Goal: Information Seeking & Learning: Learn about a topic

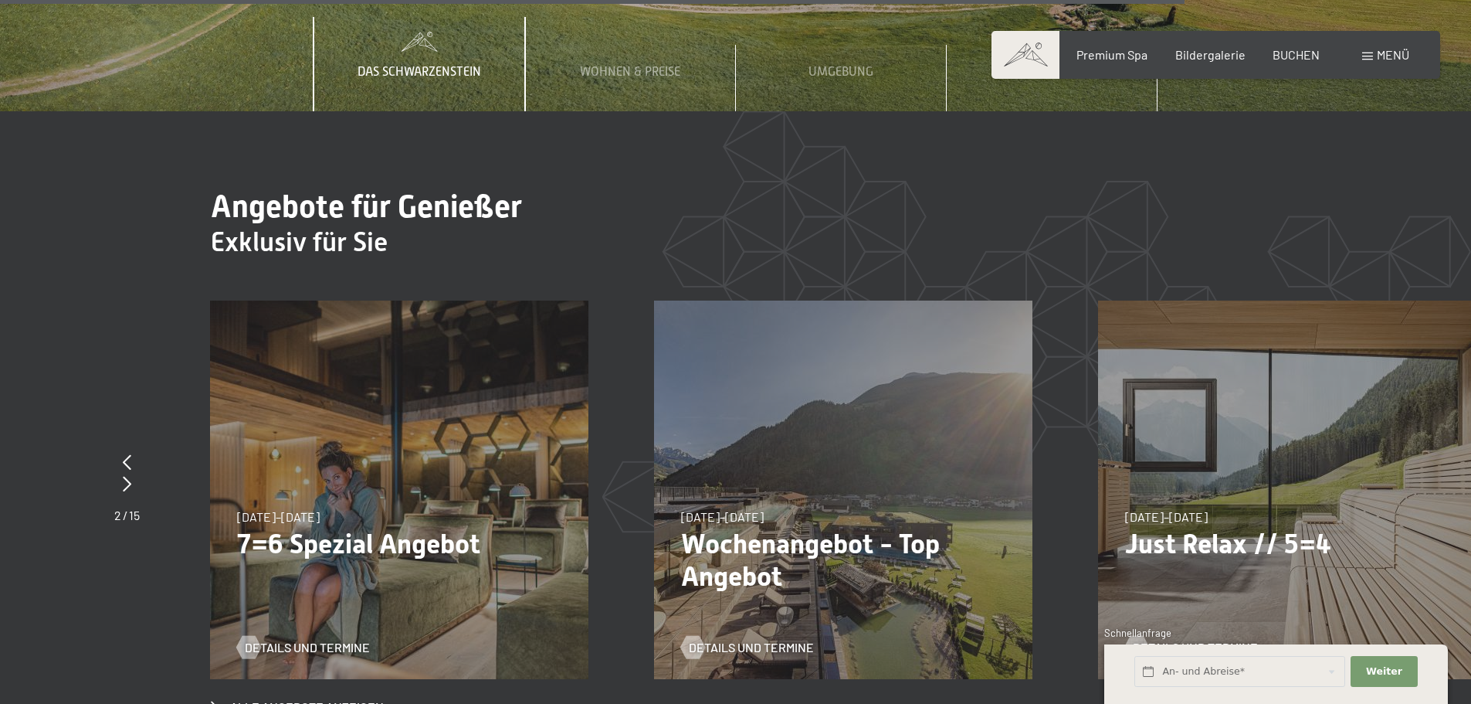
scroll to position [7183, 0]
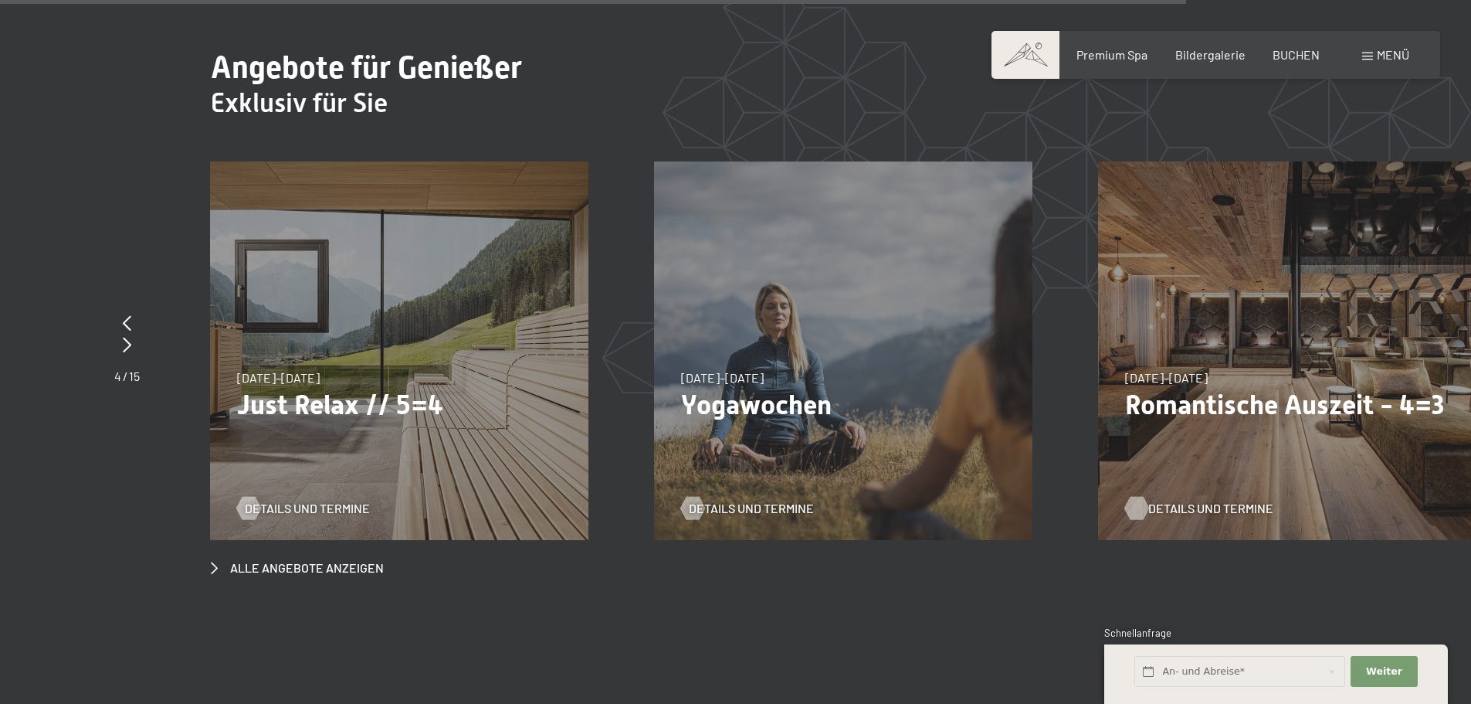
click at [1172, 500] on span "Details und Termine" at bounding box center [1210, 508] width 125 height 17
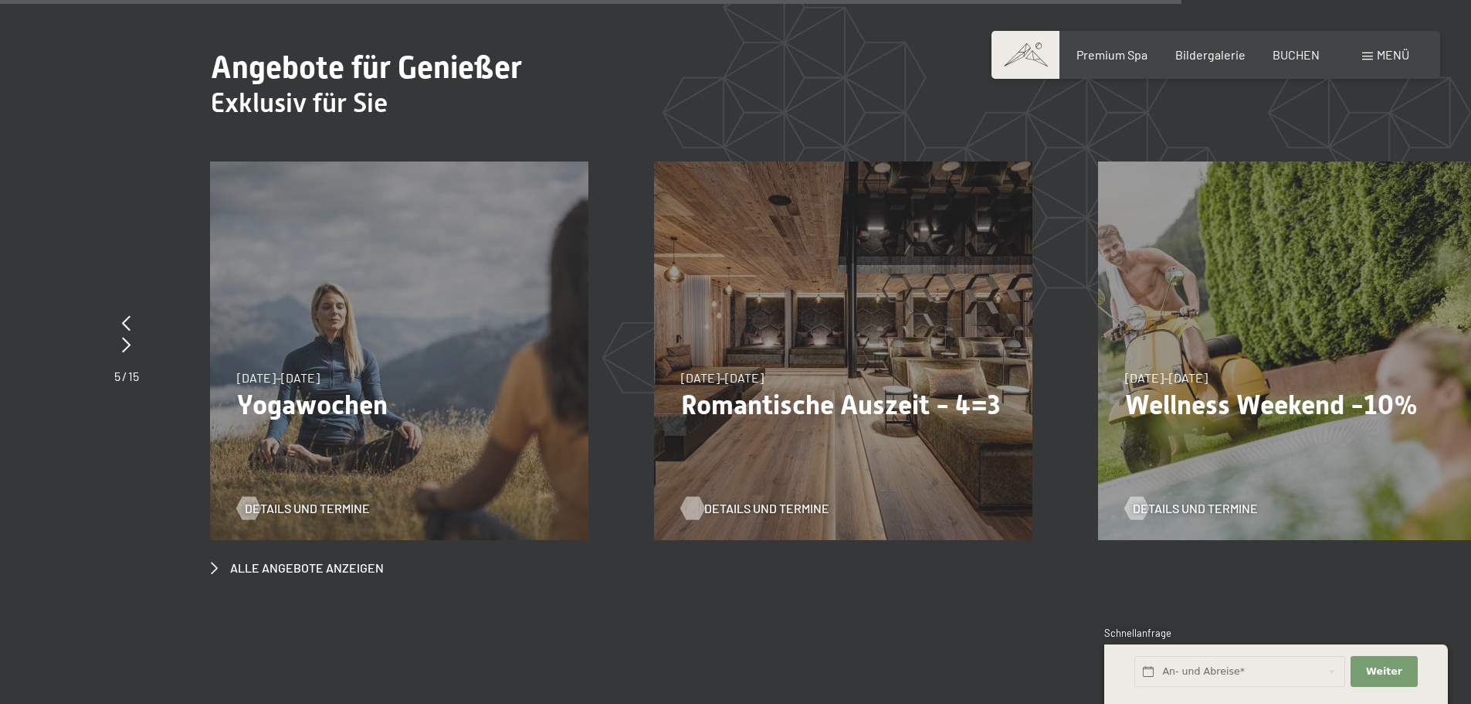
scroll to position [7153, 0]
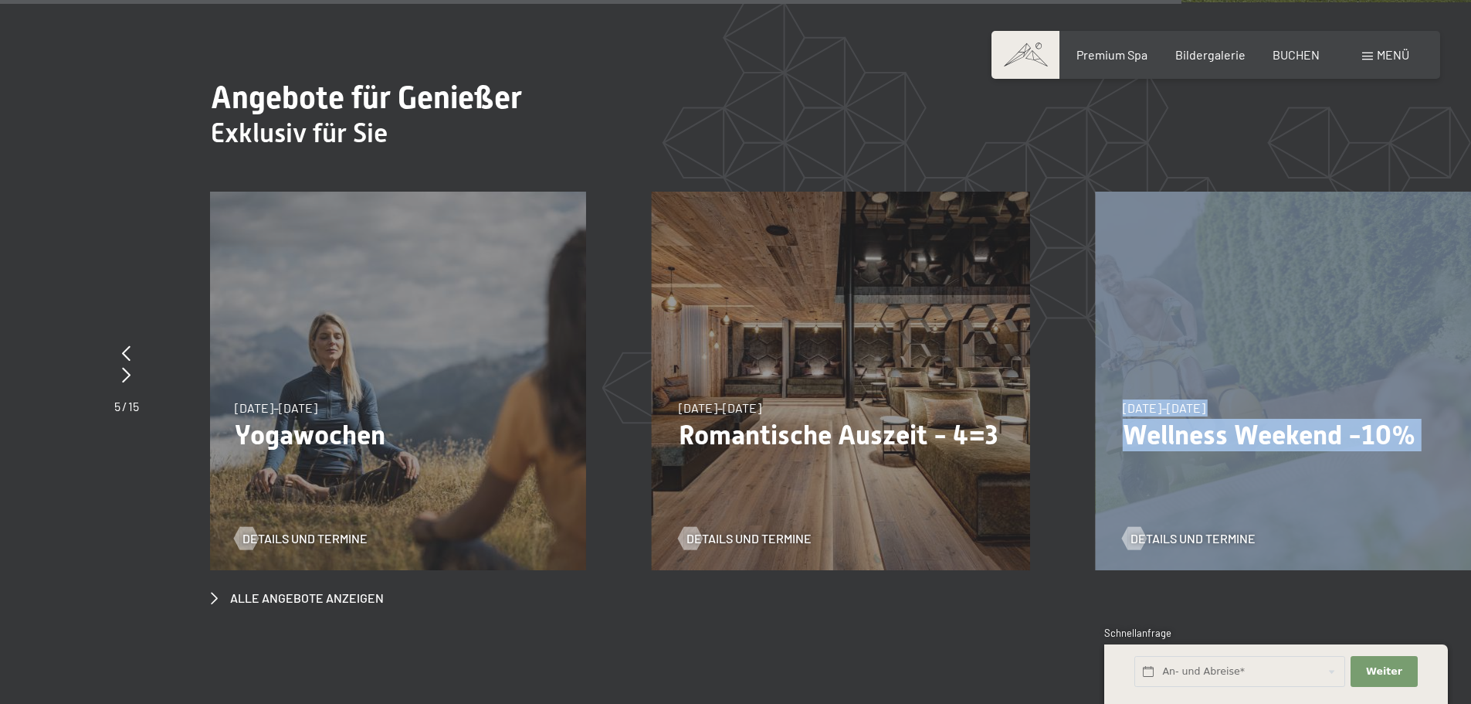
drag, startPoint x: 1216, startPoint y: 429, endPoint x: 914, endPoint y: 419, distance: 302.2
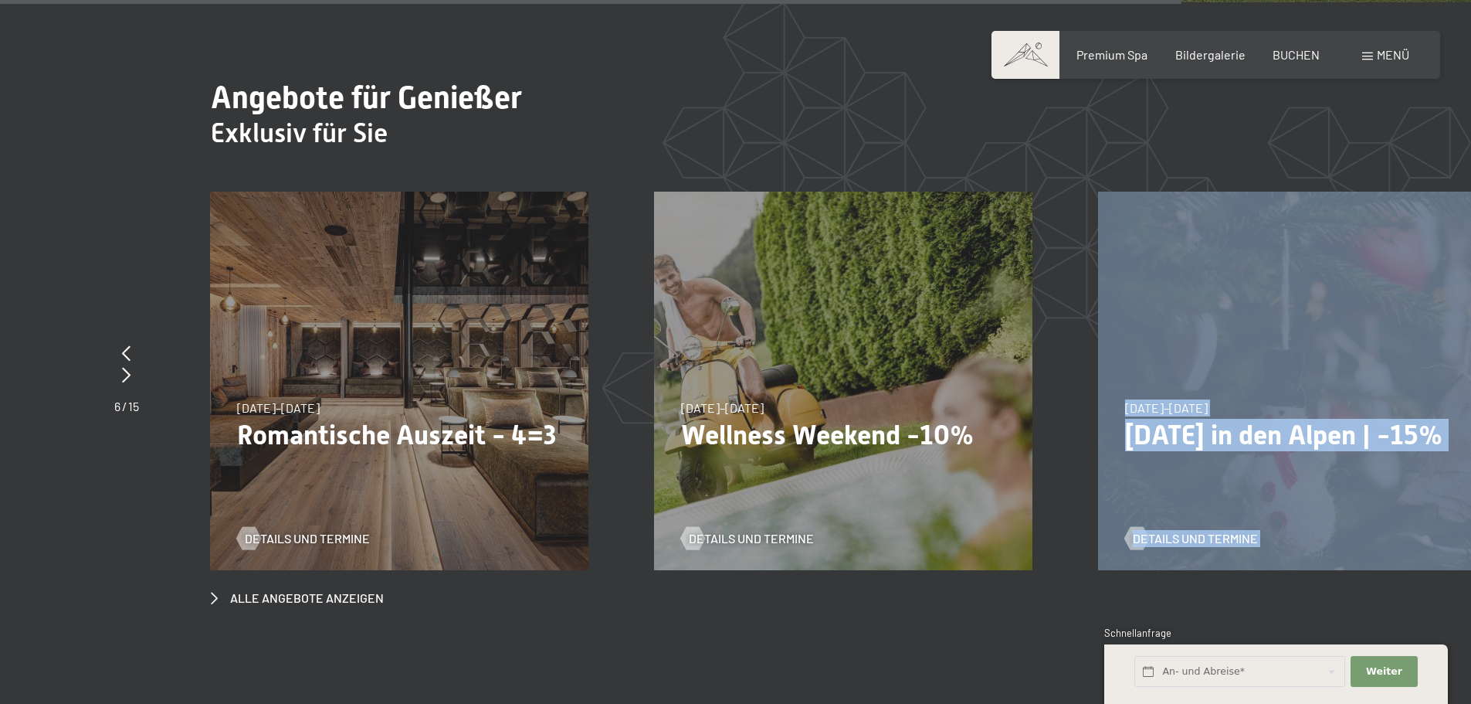
drag, startPoint x: 1393, startPoint y: 403, endPoint x: 824, endPoint y: 378, distance: 569.7
click at [824, 192] on div "23.08.–30.08.2026 23.08.–30.08.2026 Sonnenaufgang im Ahrntal Details und Termin…" at bounding box center [1321, 192] width 9326 height 0
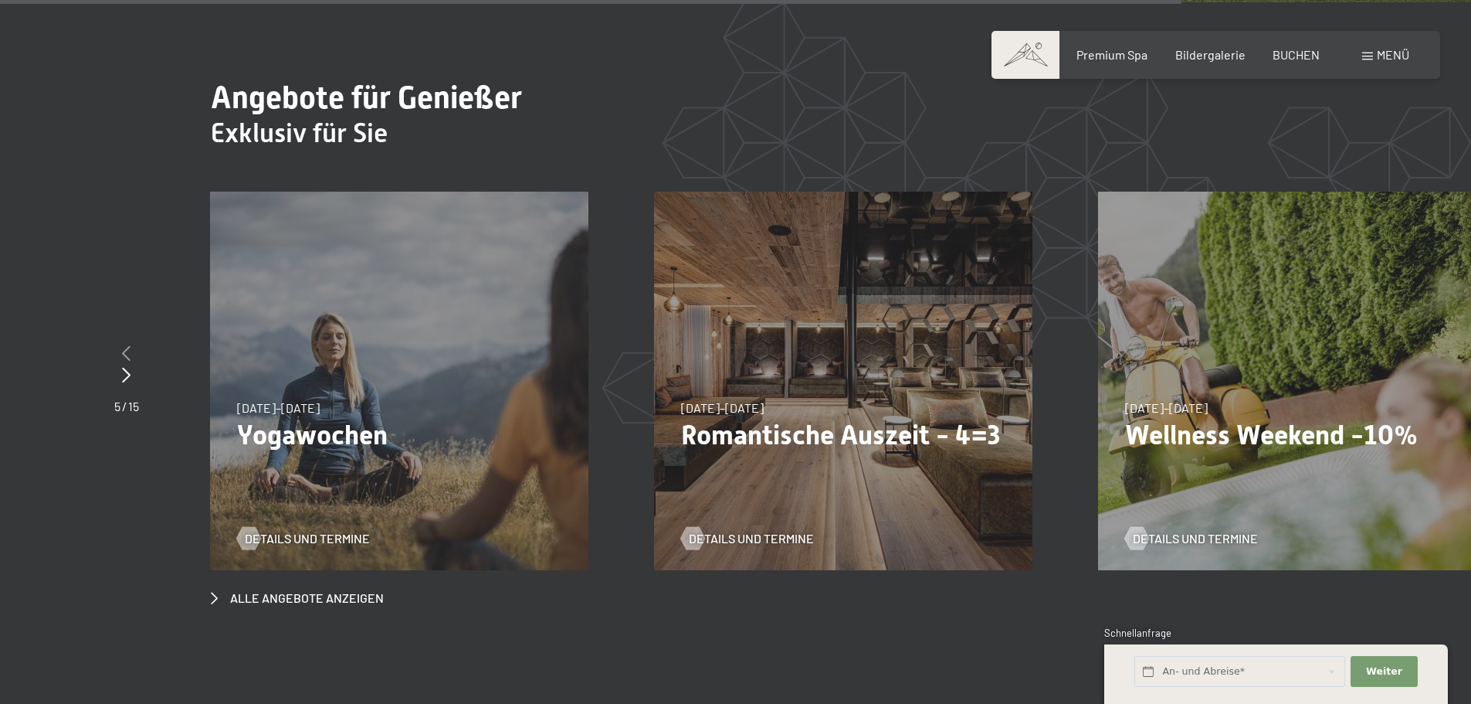
click at [129, 345] on icon at bounding box center [126, 352] width 8 height 15
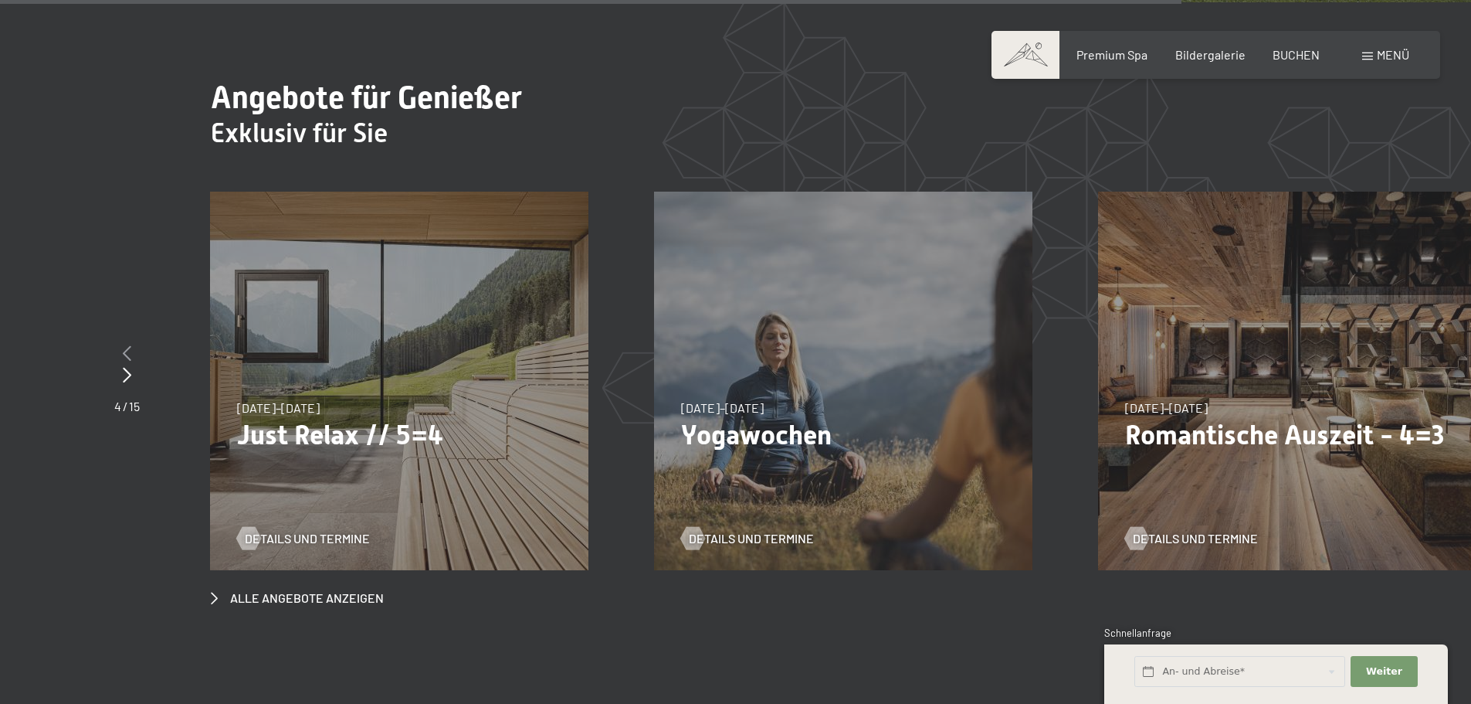
click at [129, 345] on icon at bounding box center [127, 352] width 8 height 15
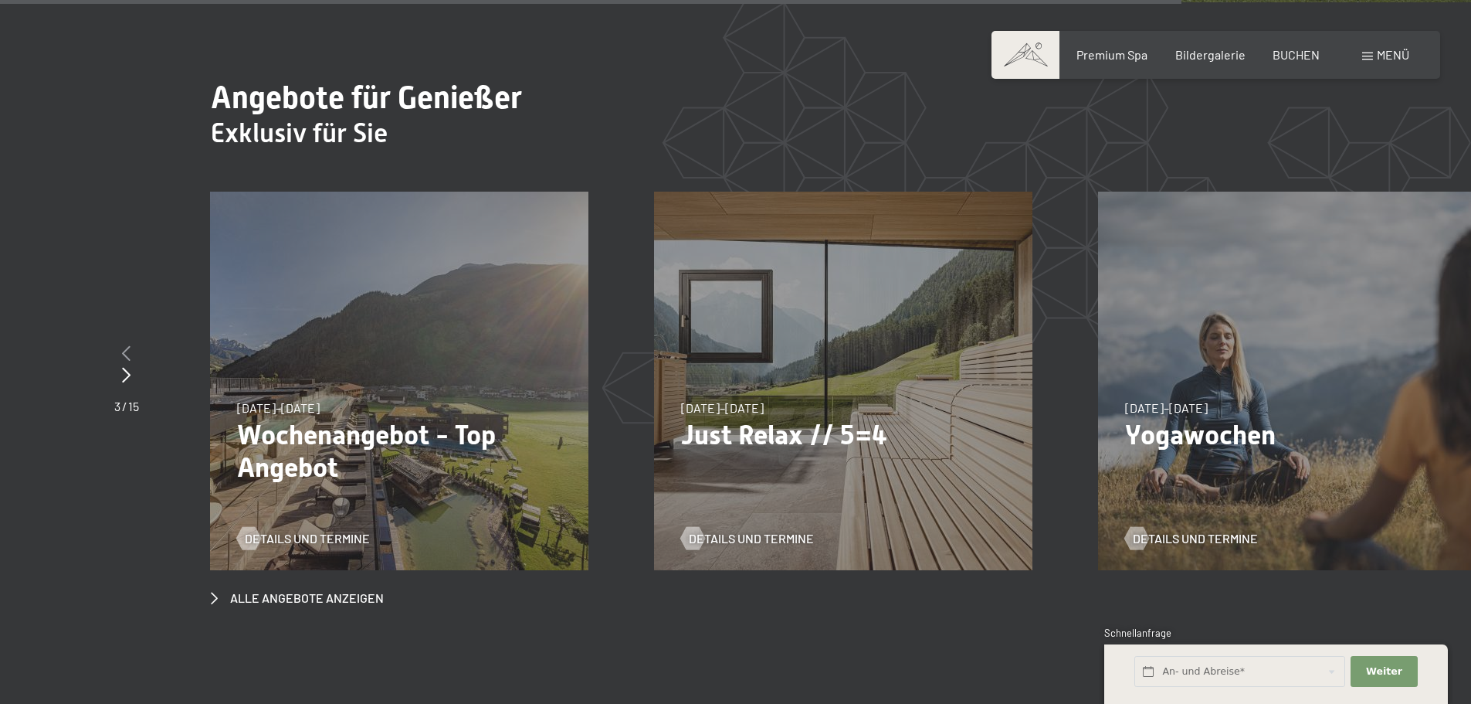
click at [129, 345] on icon at bounding box center [126, 352] width 8 height 15
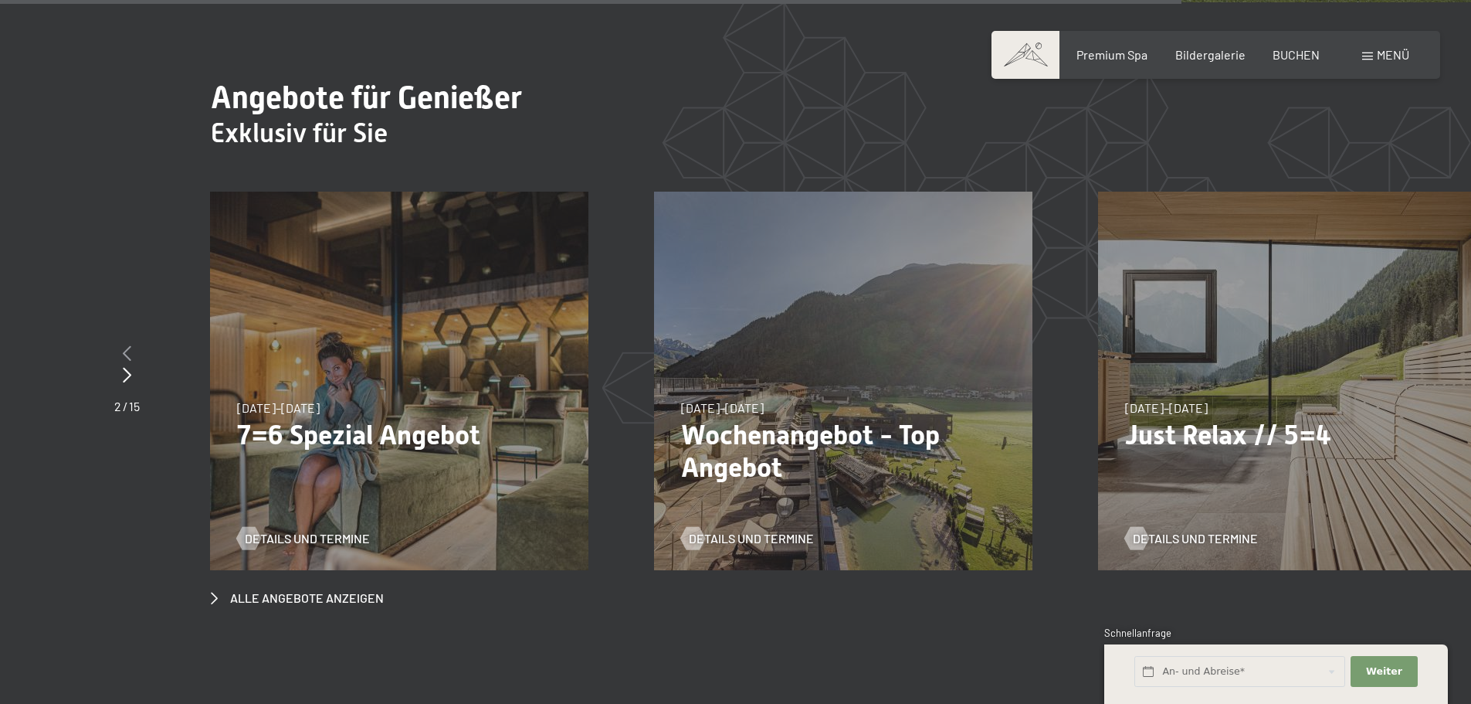
click at [129, 345] on icon at bounding box center [127, 352] width 8 height 15
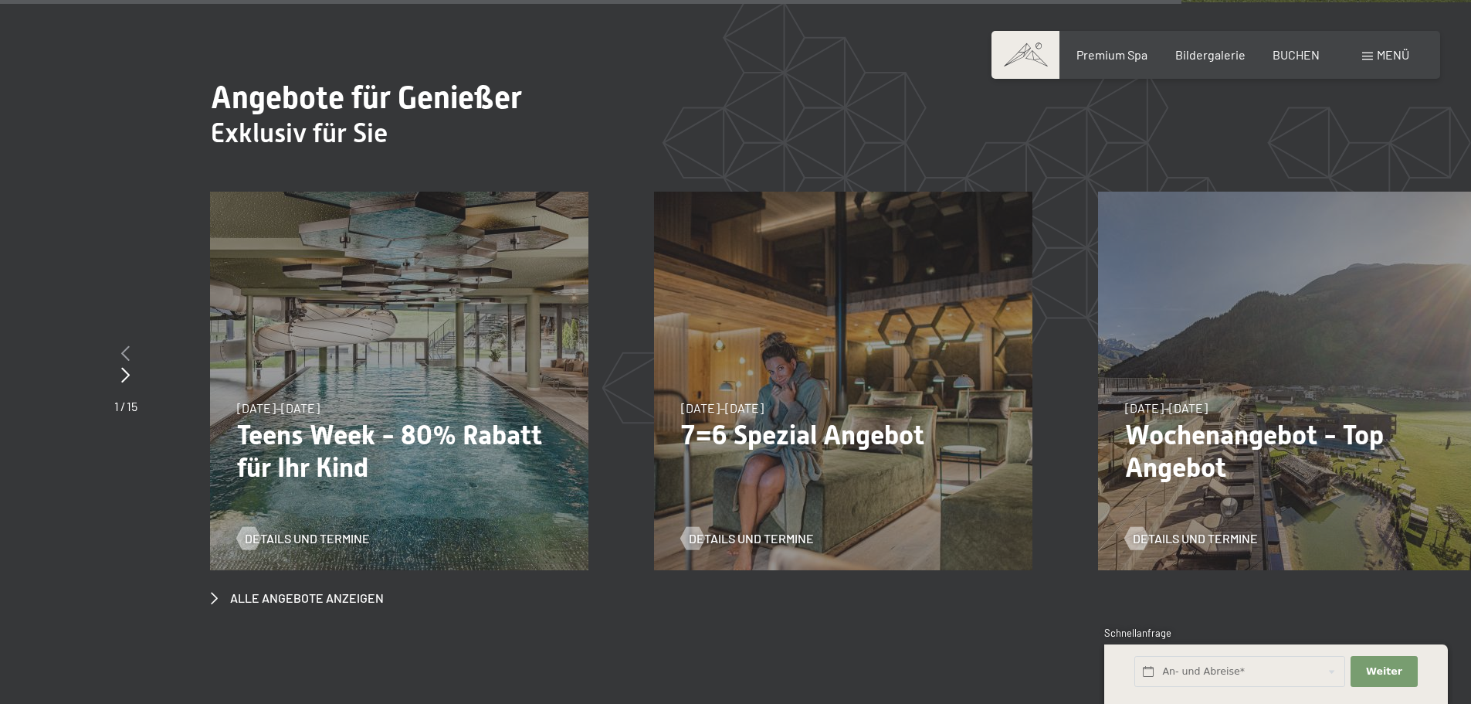
click at [129, 345] on icon at bounding box center [125, 352] width 8 height 15
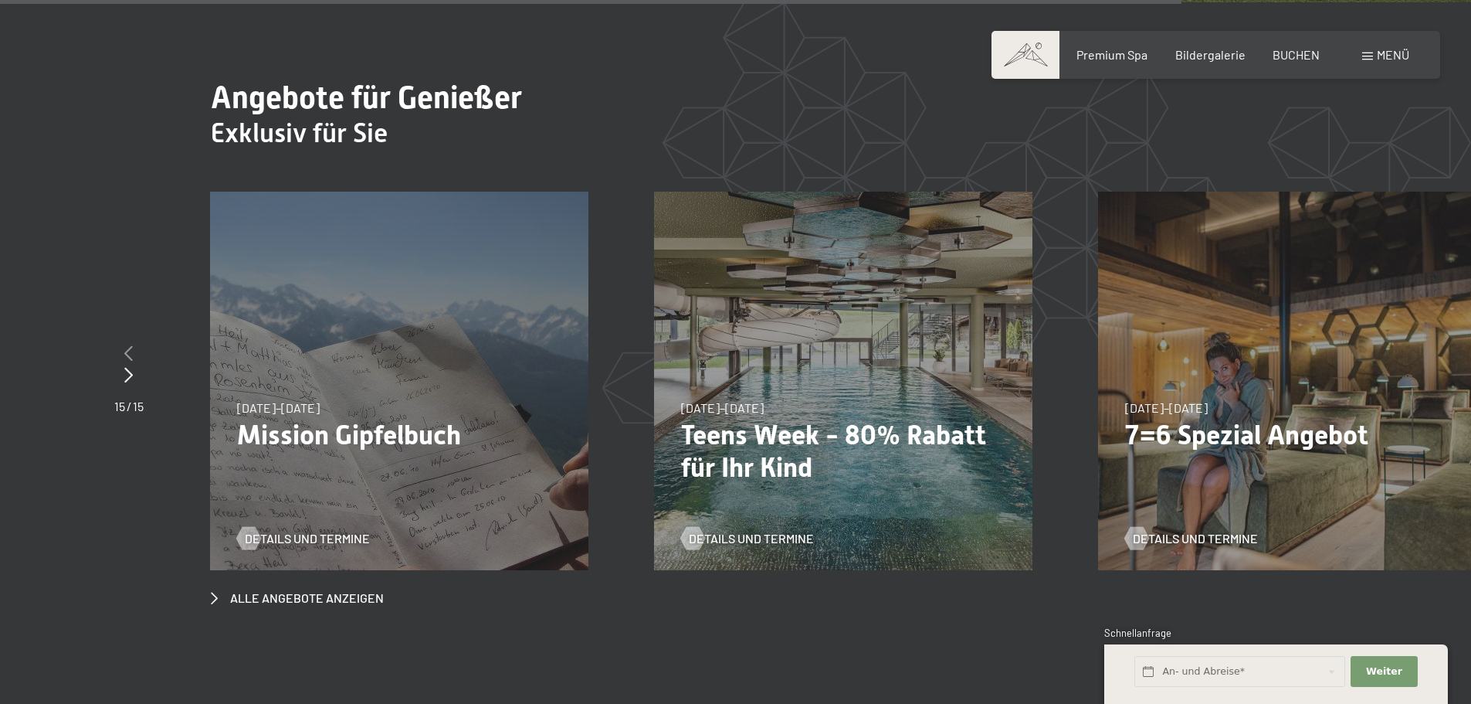
click at [129, 345] on icon at bounding box center [128, 352] width 8 height 15
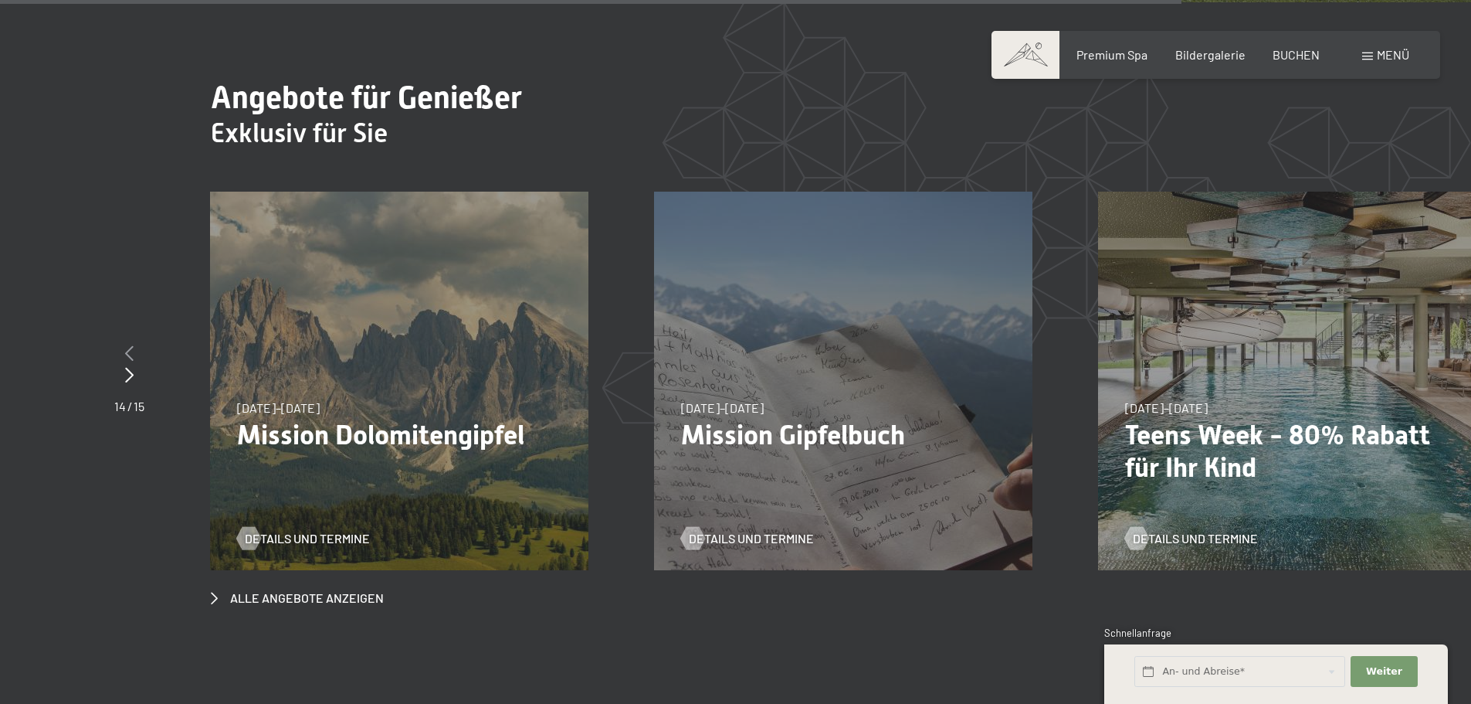
click at [129, 345] on icon at bounding box center [129, 352] width 8 height 15
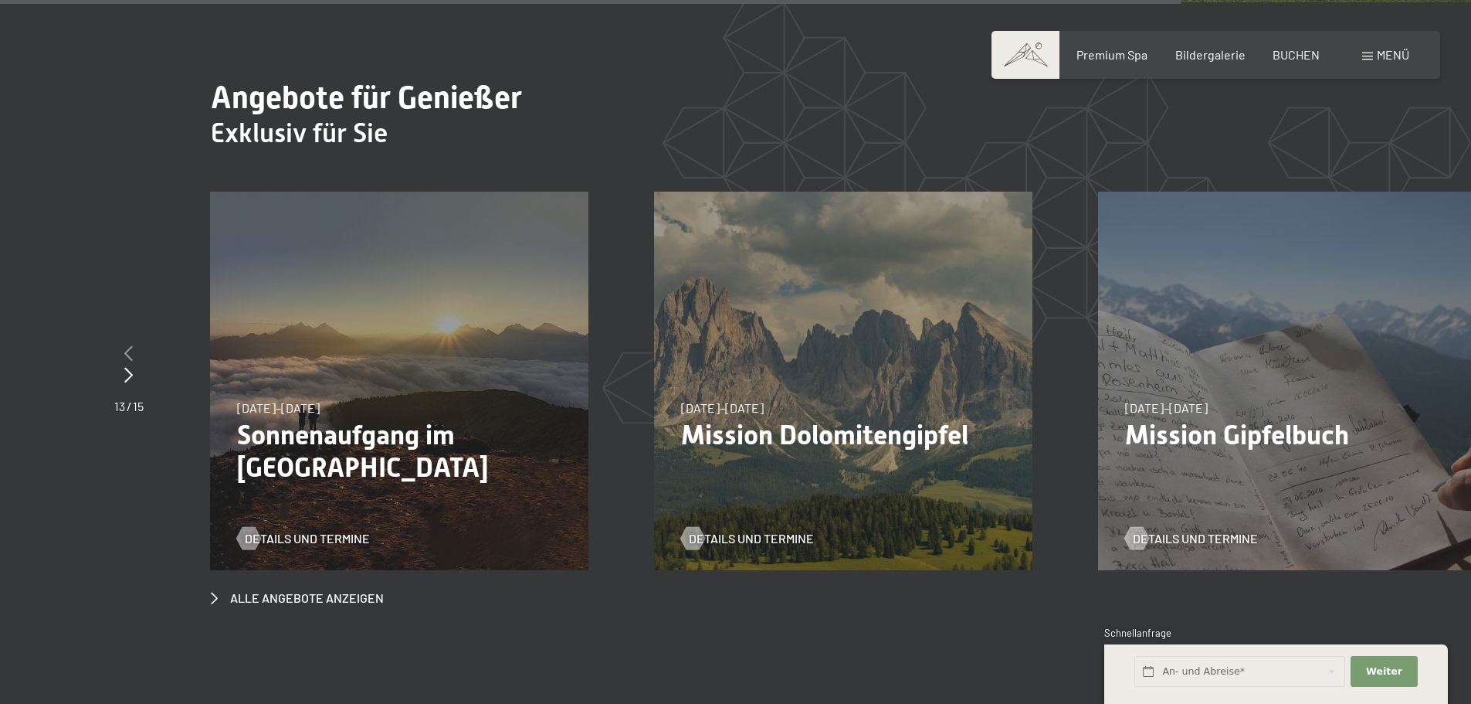
click at [129, 345] on icon at bounding box center [128, 352] width 8 height 15
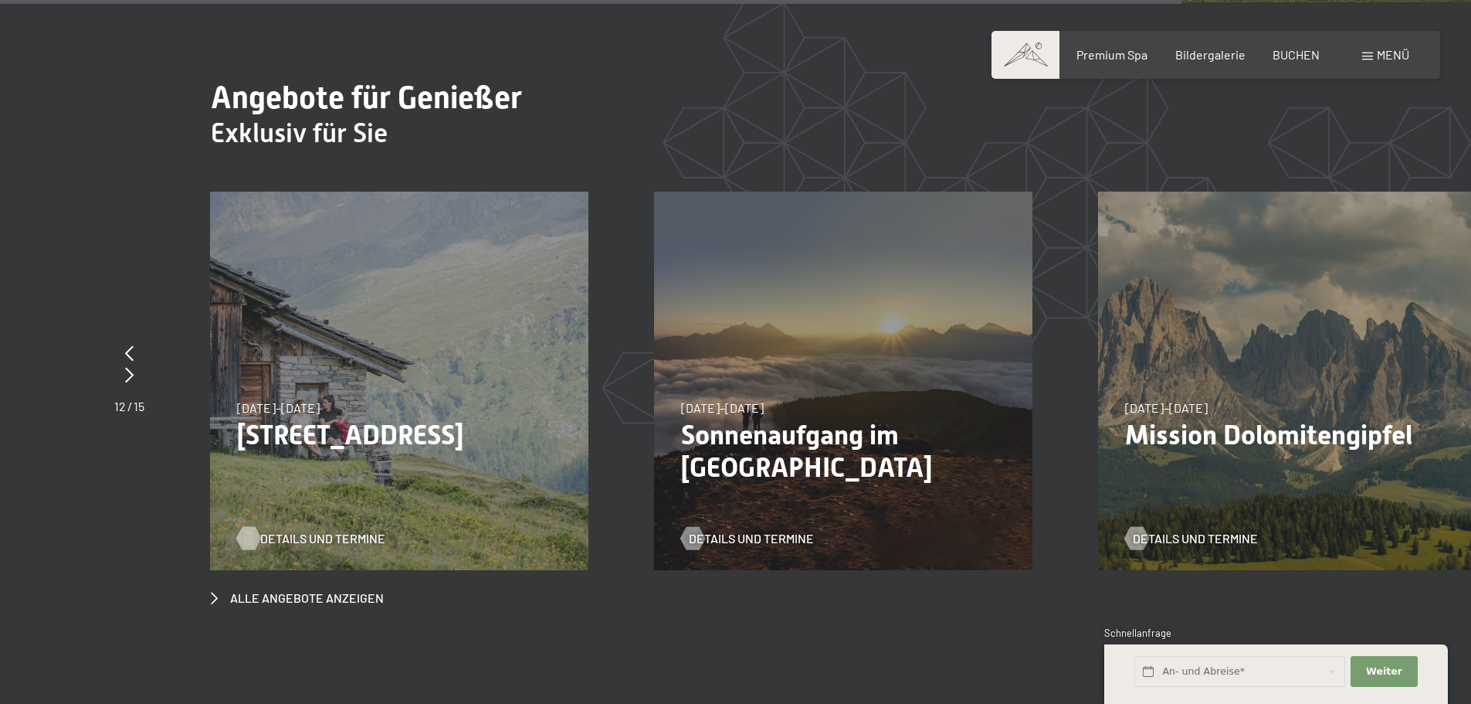
click at [290, 530] on span "Details und Termine" at bounding box center [322, 538] width 125 height 17
click at [268, 530] on span "Details und Termine" at bounding box center [322, 538] width 125 height 17
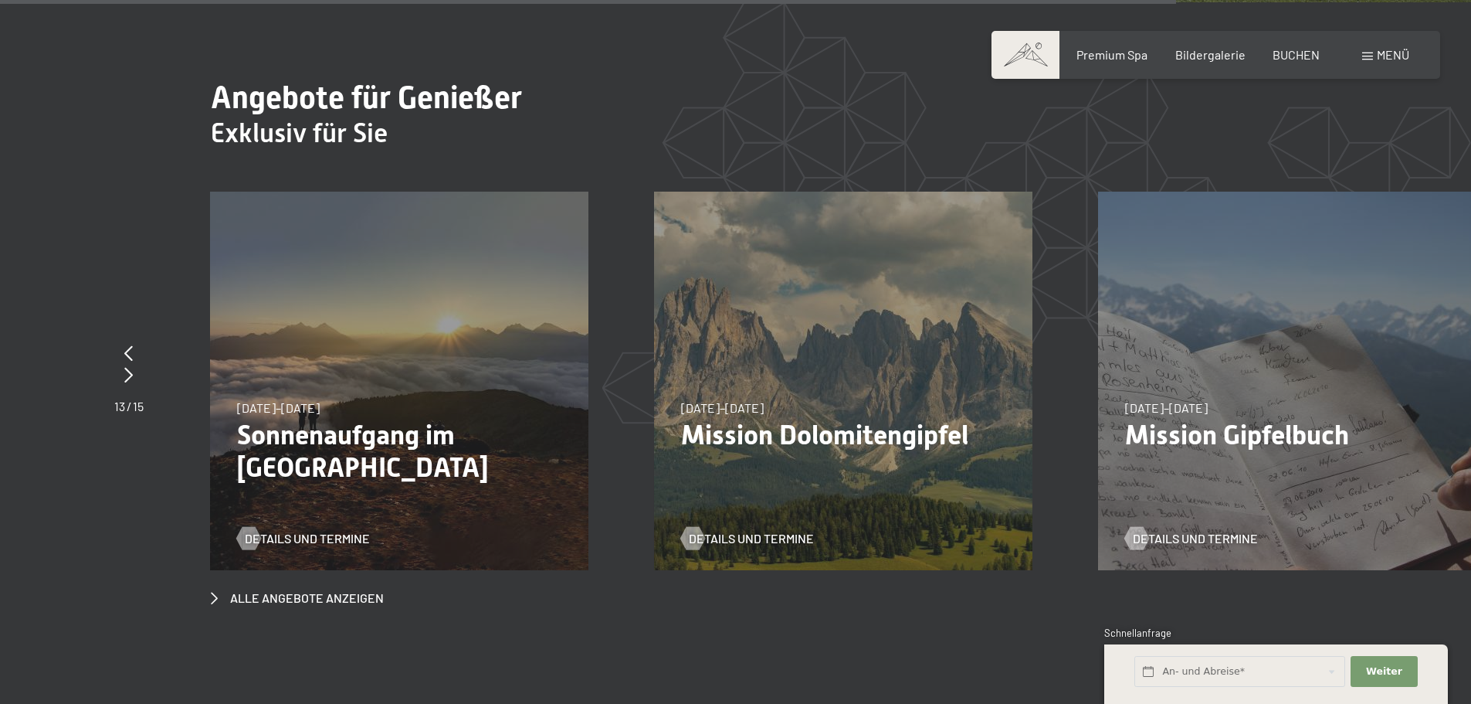
scroll to position [7122, 0]
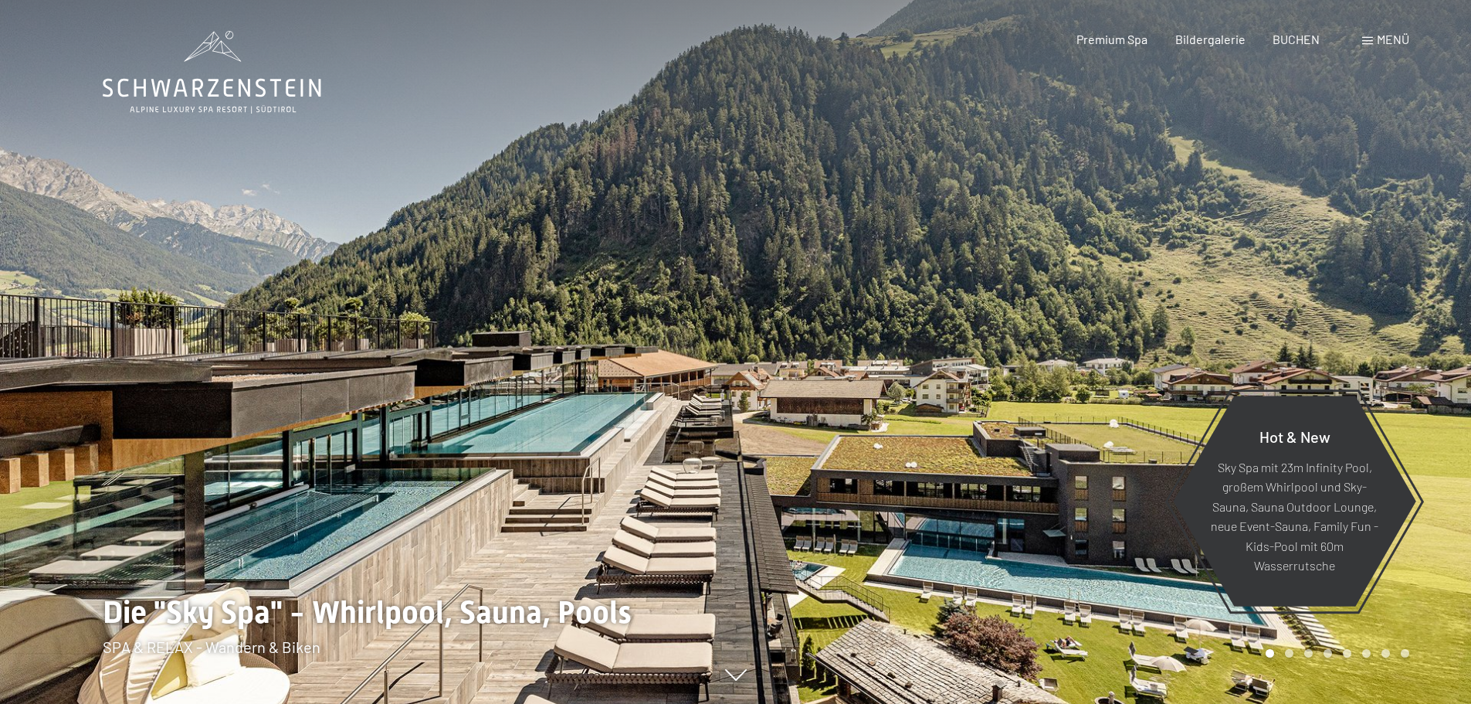
click at [858, 407] on div at bounding box center [1104, 352] width 736 height 704
